Goal: Obtain resource: Download file/media

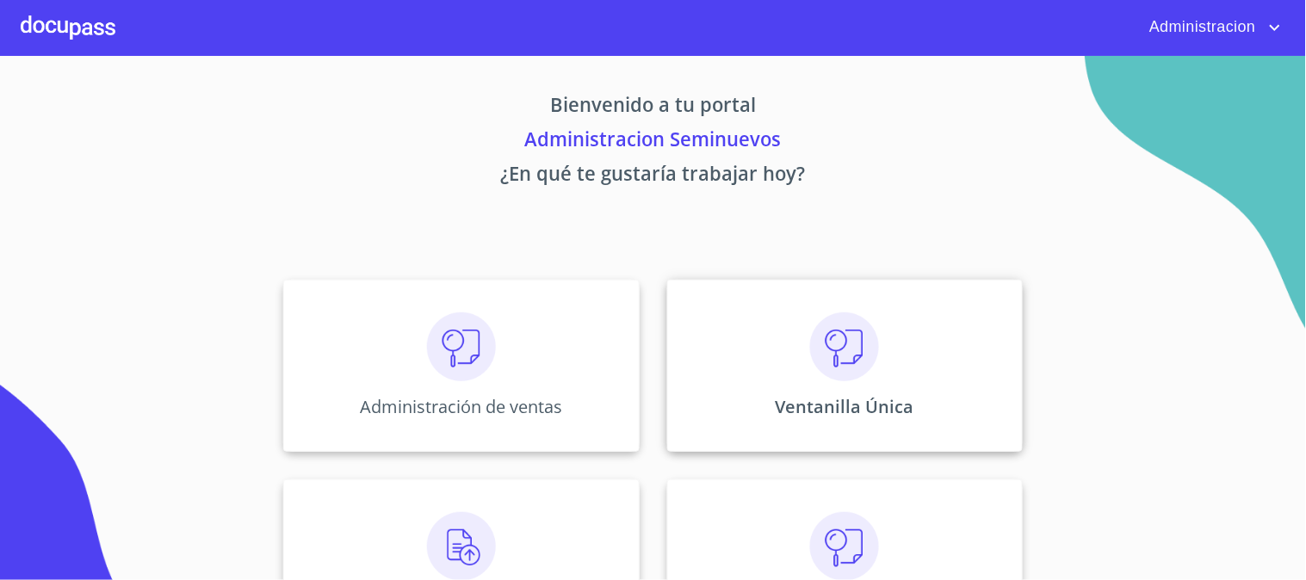
click at [913, 410] on div "Ventanilla Única" at bounding box center [845, 366] width 356 height 172
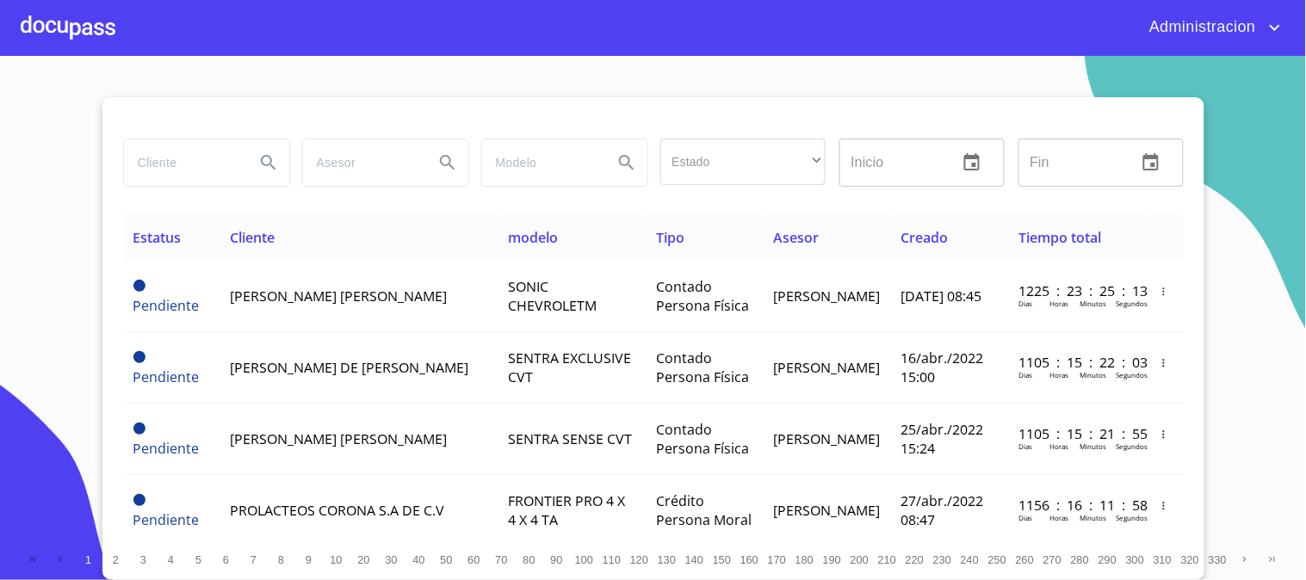
click at [194, 165] on input "search" at bounding box center [182, 163] width 117 height 47
type input "[PERSON_NAME] [PERSON_NAME]"
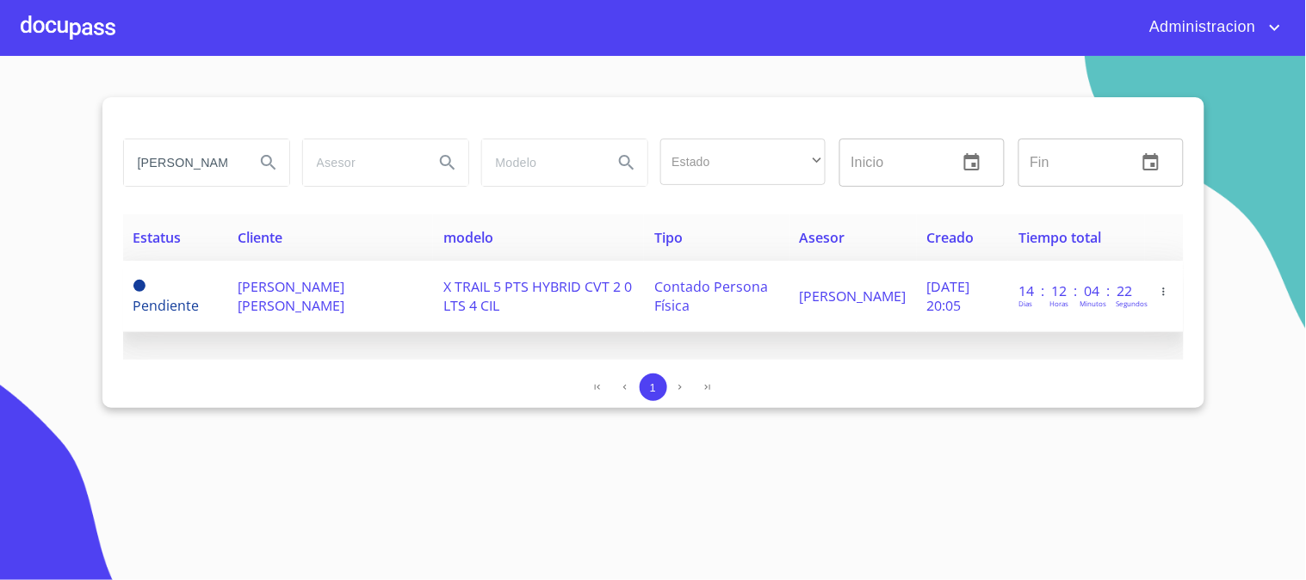
click at [443, 299] on span "X TRAIL 5 PTS HYBRID CVT 2 0 LTS 4 CIL" at bounding box center [537, 296] width 189 height 38
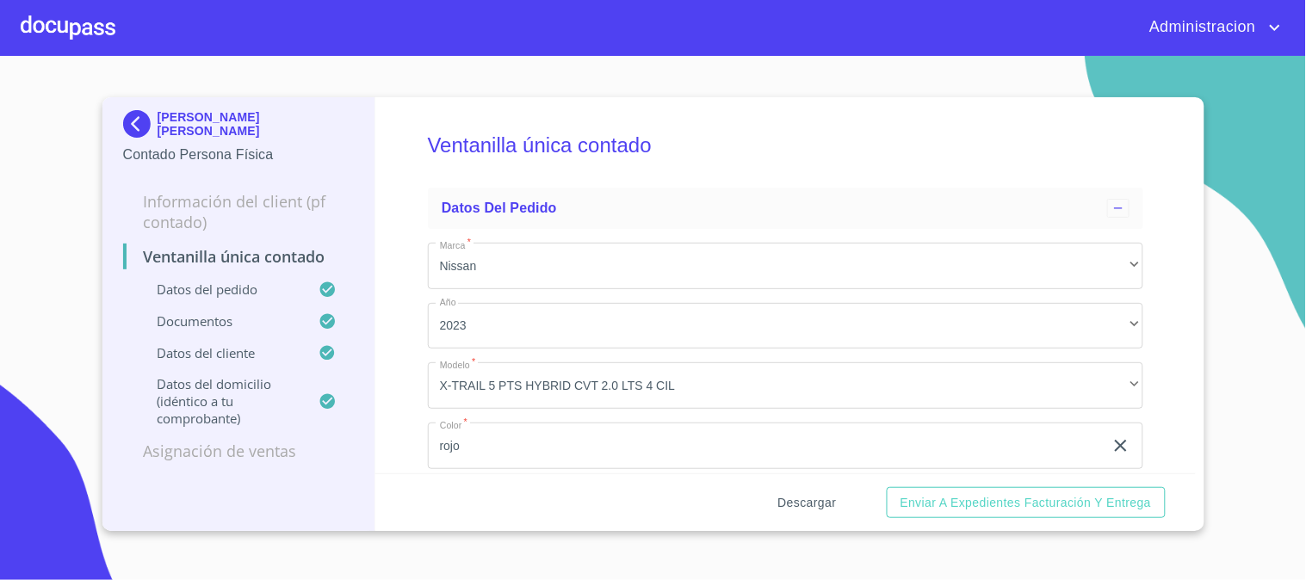
click at [802, 502] on span "Descargar" at bounding box center [807, 504] width 59 height 22
